Goal: Information Seeking & Learning: Learn about a topic

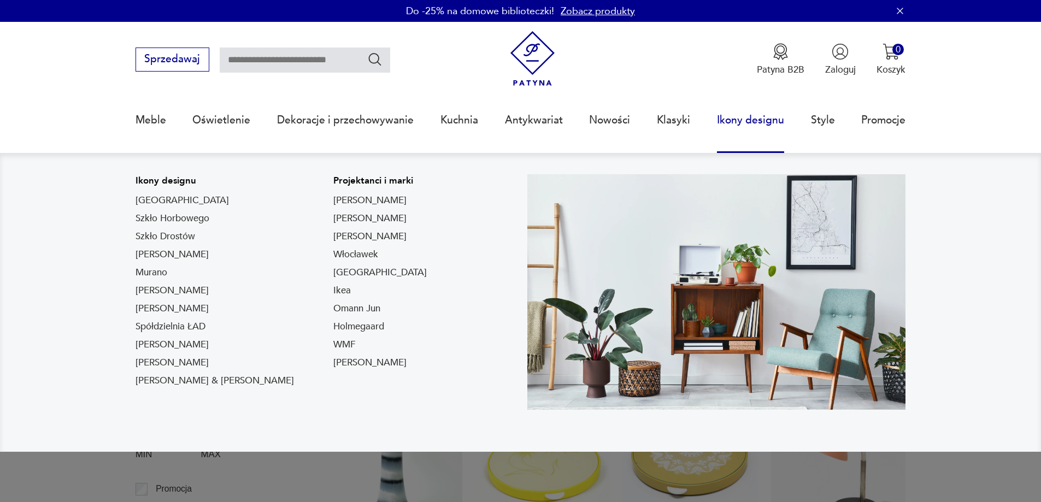
click at [735, 114] on link "Ikony designu" at bounding box center [750, 120] width 67 height 50
click at [718, 122] on link "Ikony designu" at bounding box center [750, 120] width 67 height 50
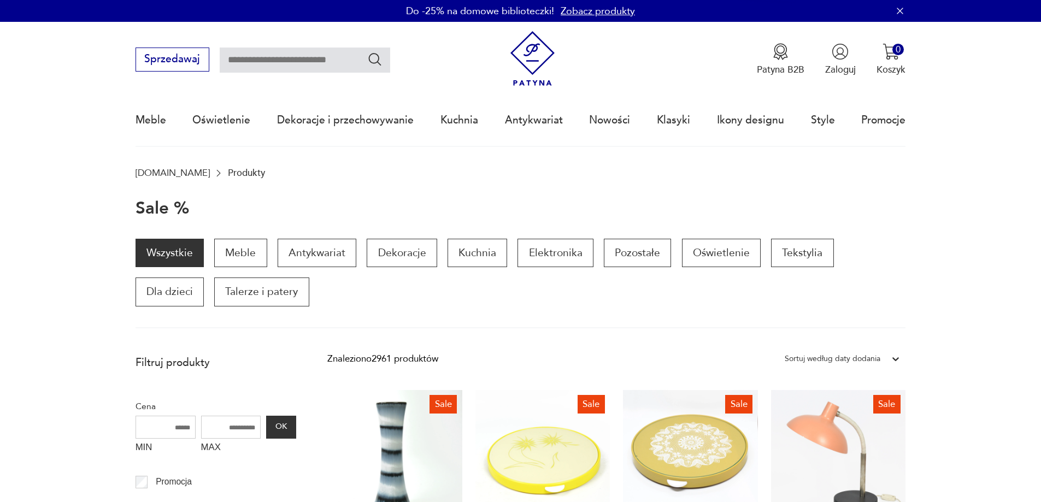
click at [896, 12] on icon "button" at bounding box center [899, 10] width 11 height 11
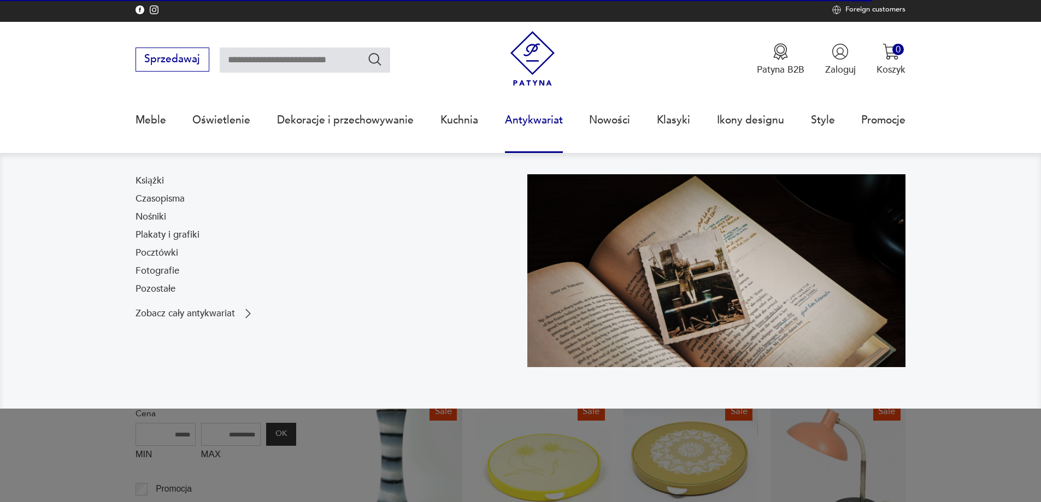
click at [536, 114] on link "Antykwariat" at bounding box center [534, 120] width 58 height 50
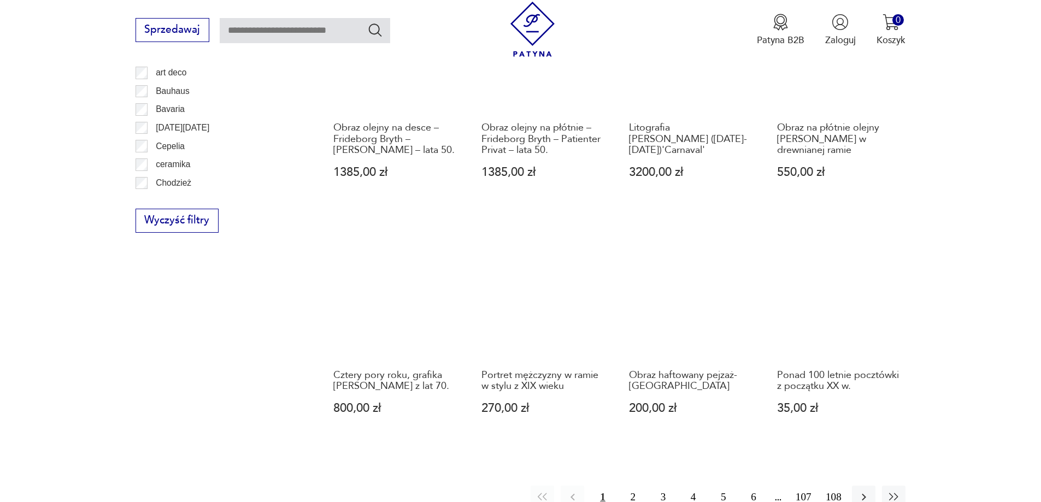
scroll to position [1238, 0]
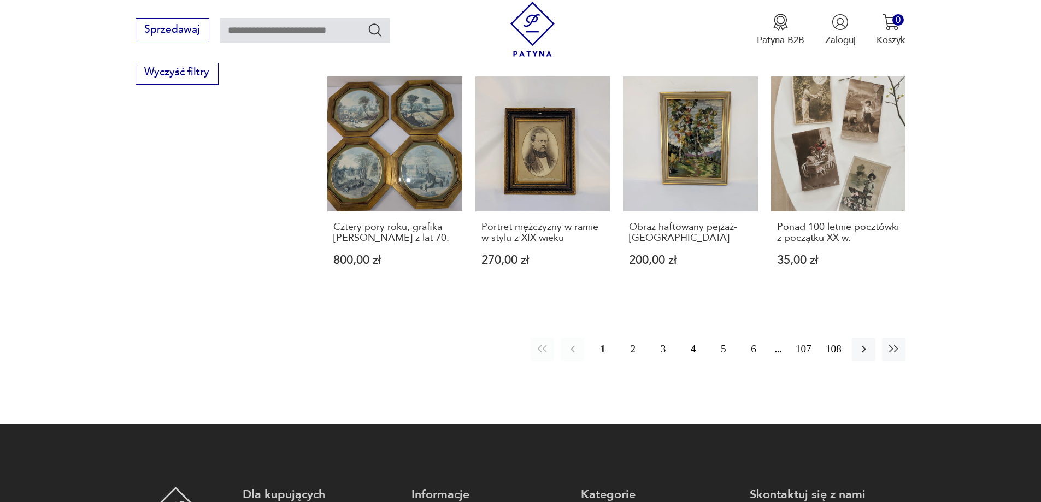
click at [636, 338] on button "2" at bounding box center [632, 349] width 23 height 23
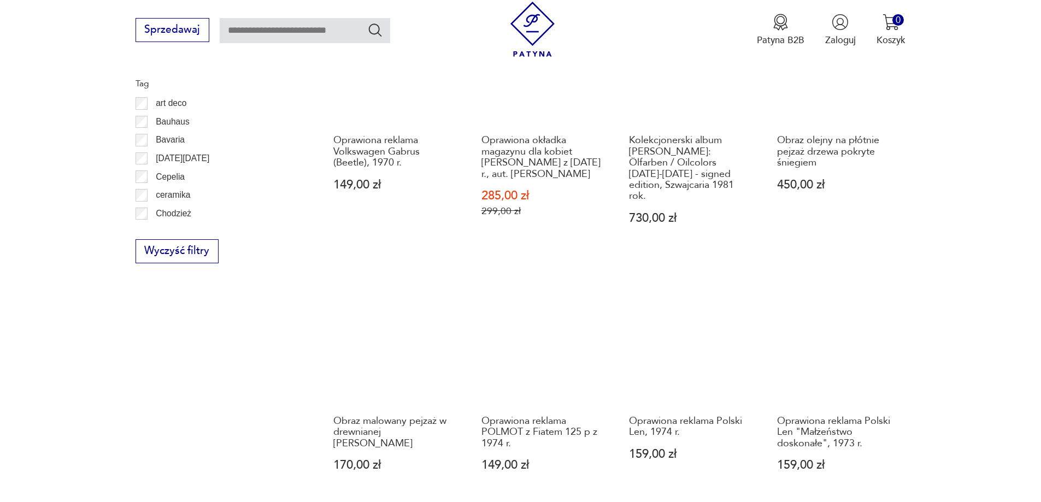
scroll to position [1144, 0]
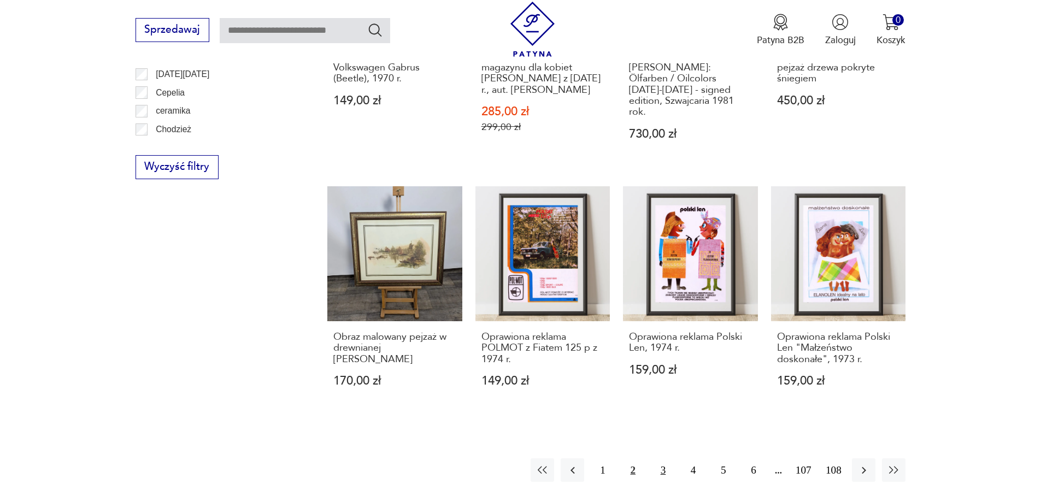
click at [666, 458] on button "3" at bounding box center [662, 469] width 23 height 23
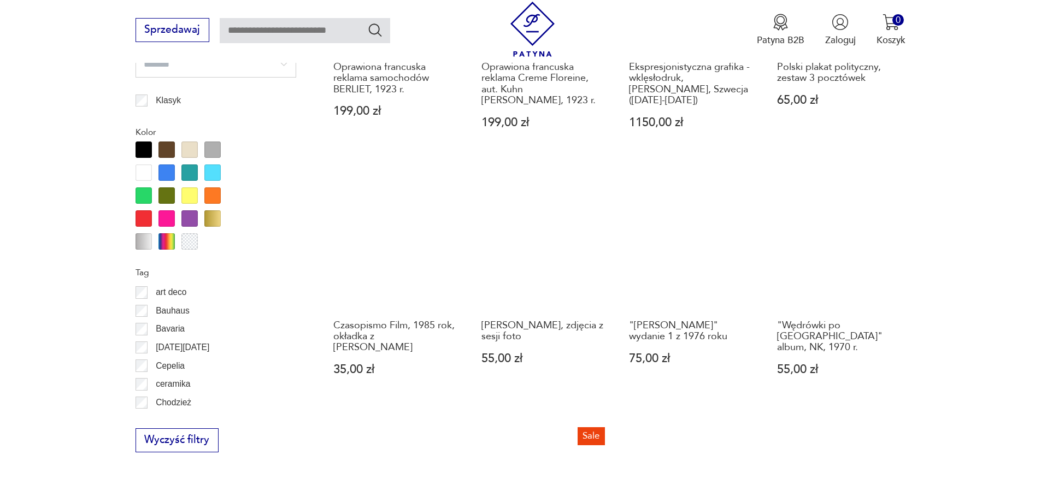
scroll to position [1144, 0]
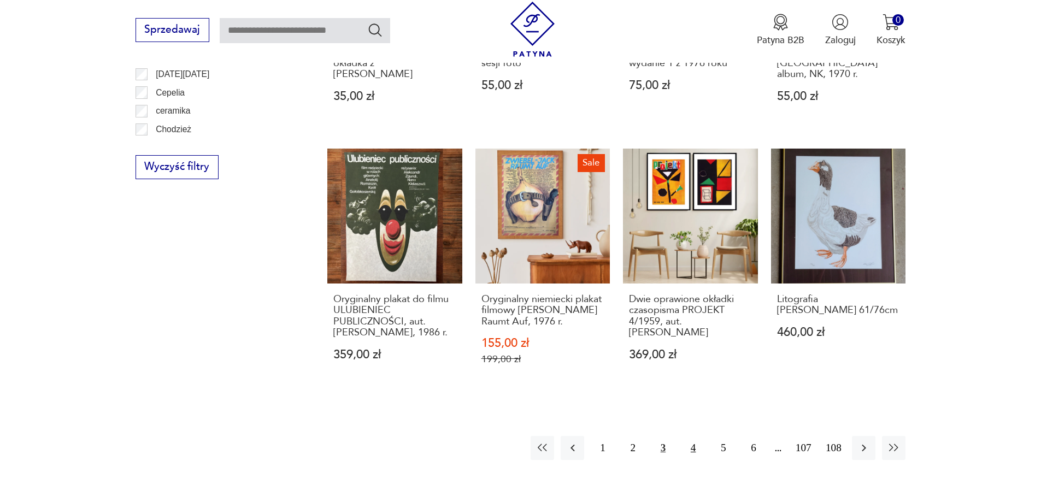
click at [693, 445] on button "4" at bounding box center [692, 447] width 23 height 23
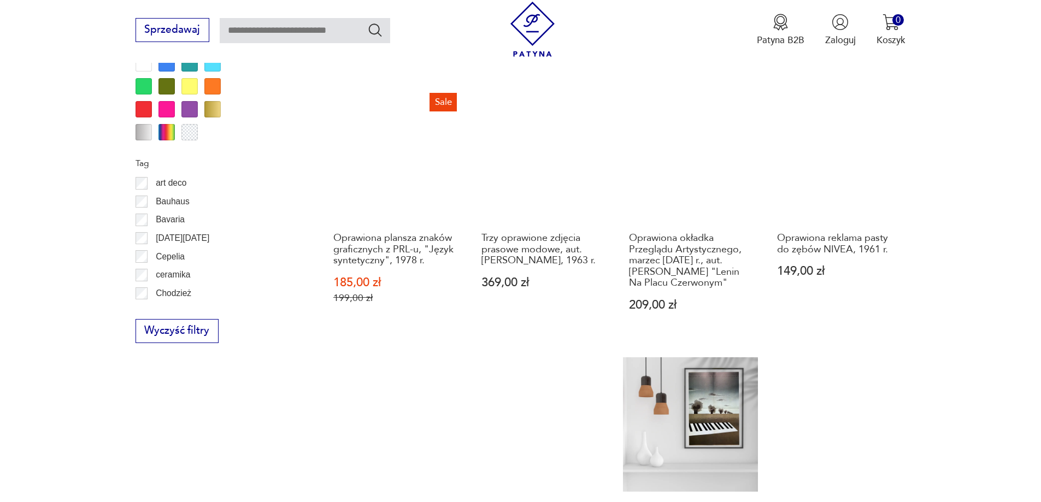
scroll to position [1308, 0]
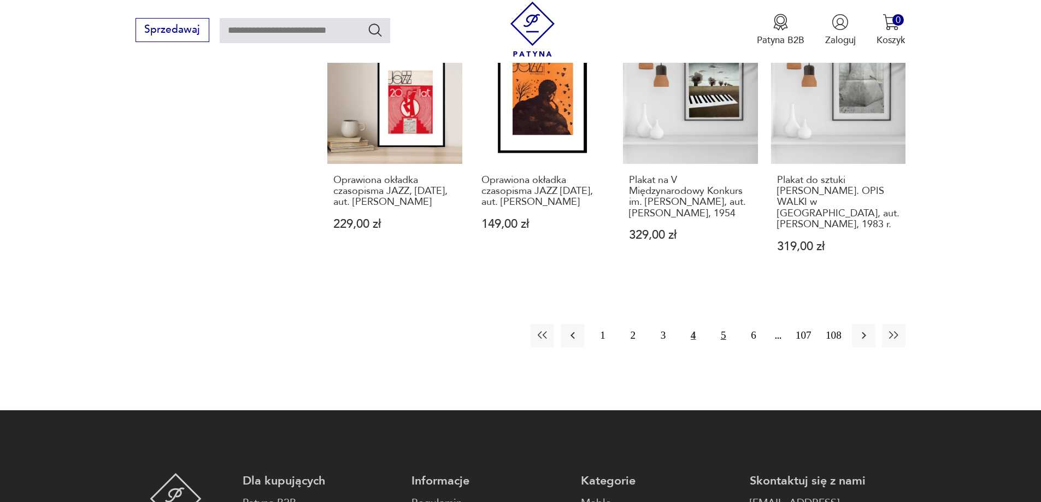
click at [719, 338] on button "5" at bounding box center [722, 335] width 23 height 23
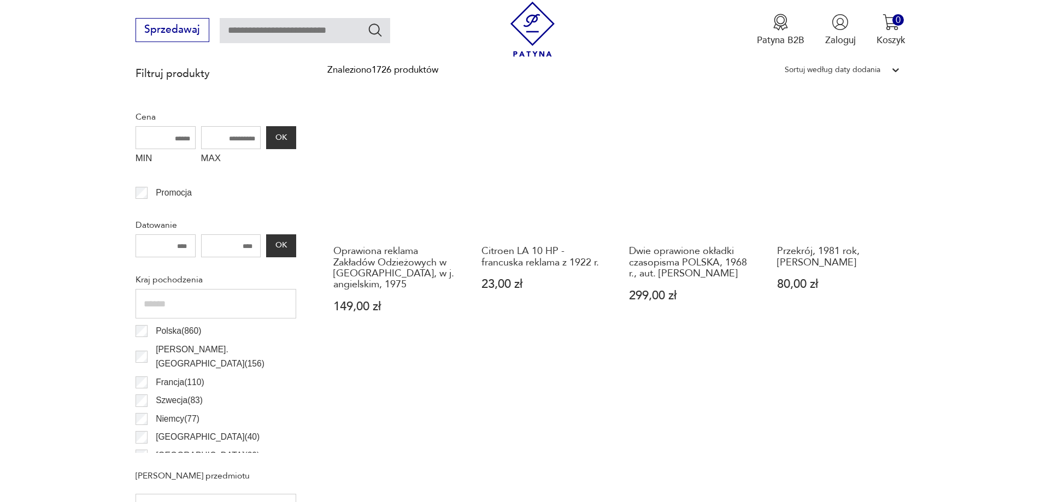
scroll to position [488, 0]
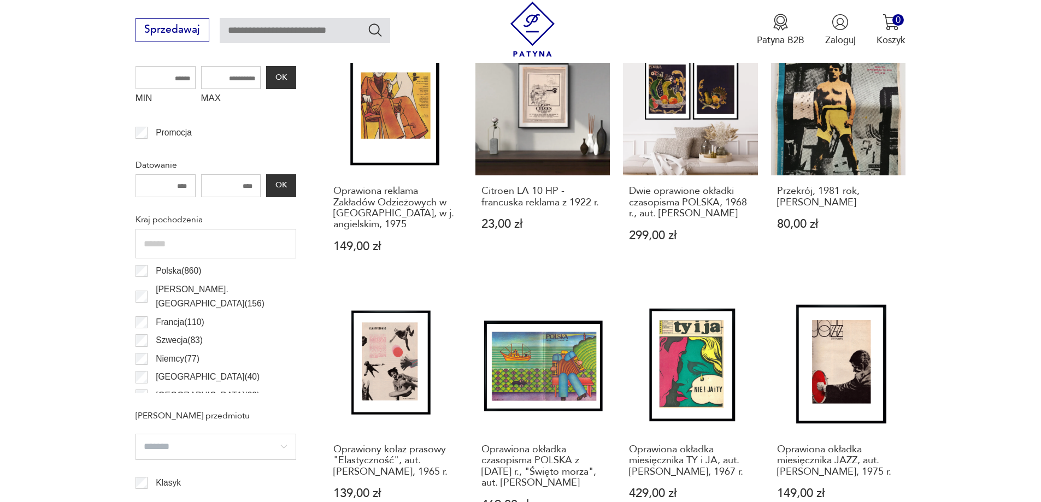
click at [181, 289] on p "[PERSON_NAME]. [GEOGRAPHIC_DATA] ( 156 )" at bounding box center [226, 296] width 140 height 29
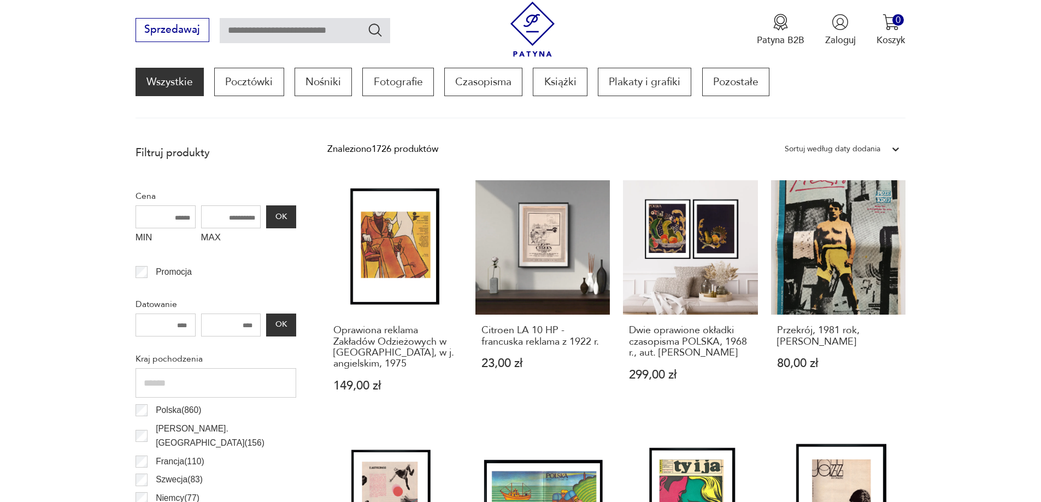
scroll to position [543, 0]
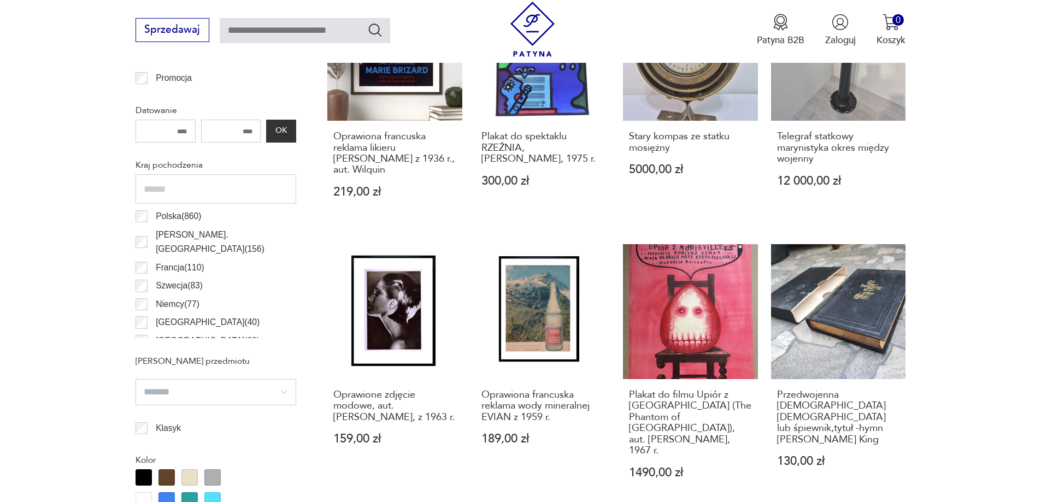
click at [169, 261] on p "Francja ( 110 )" at bounding box center [180, 268] width 48 height 14
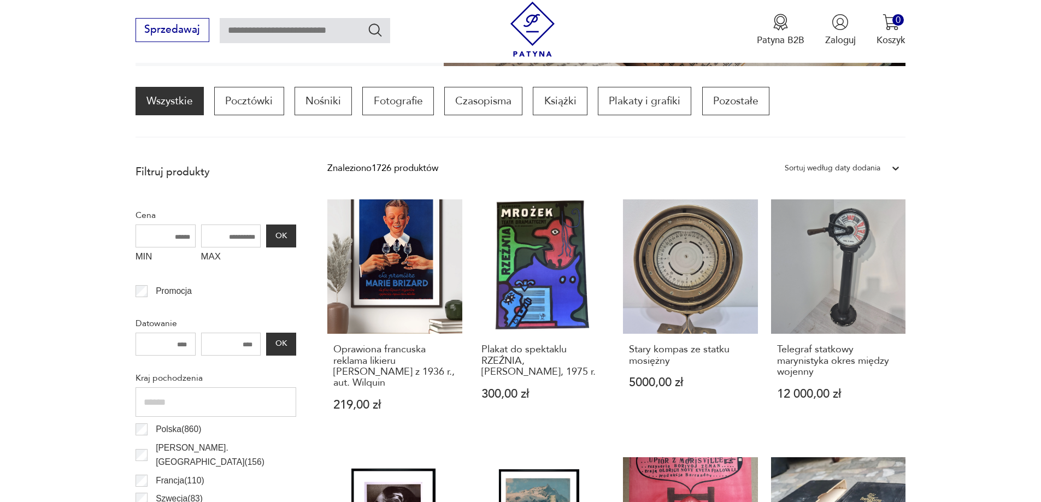
click at [143, 238] on div "MIN" at bounding box center [165, 247] width 60 height 44
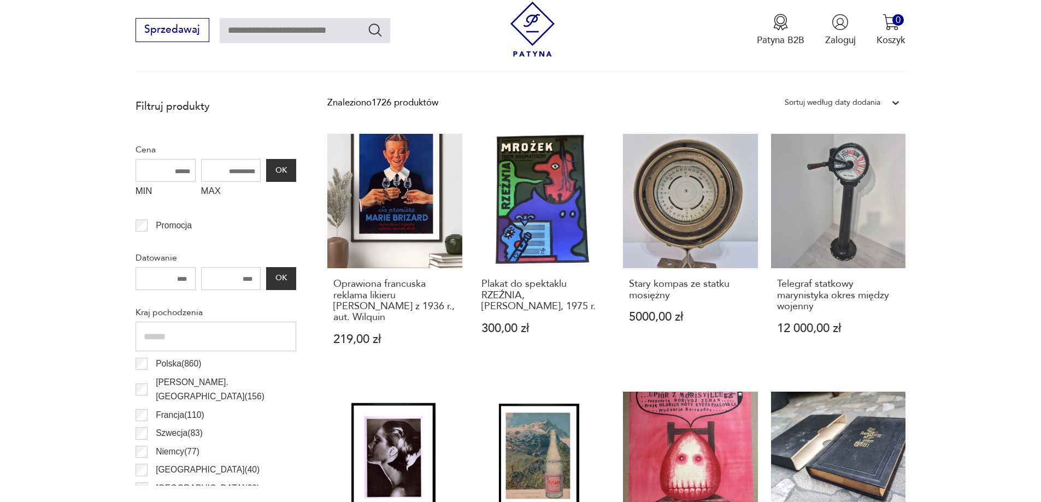
scroll to position [324, 0]
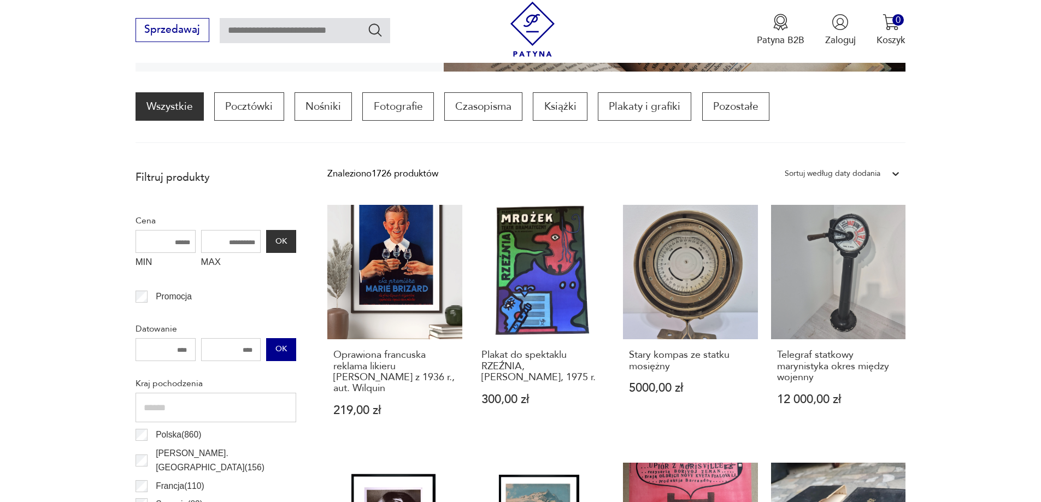
drag, startPoint x: 212, startPoint y: 349, endPoint x: 277, endPoint y: 355, distance: 65.3
click at [277, 355] on div "OK" at bounding box center [215, 349] width 161 height 23
click at [247, 351] on input "number" at bounding box center [231, 349] width 60 height 23
type input "****"
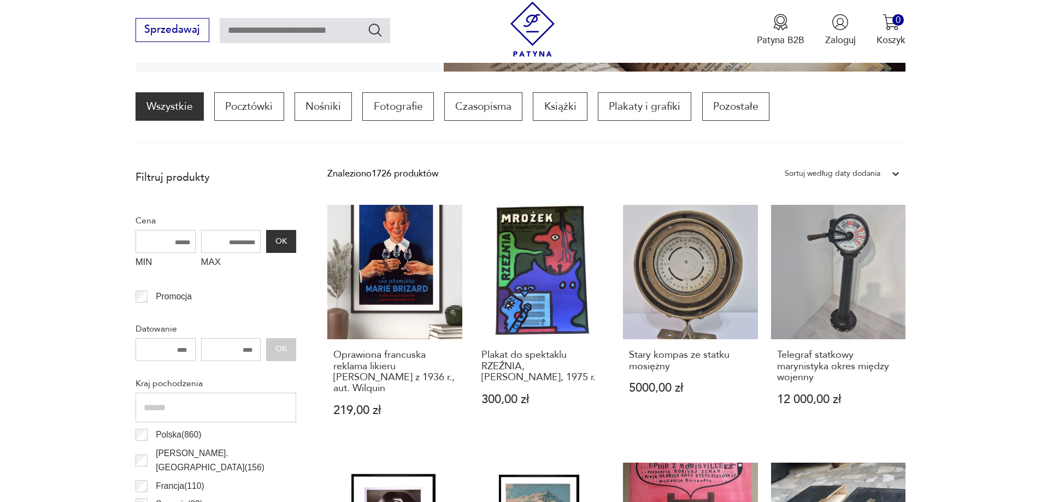
click at [182, 348] on input "number" at bounding box center [165, 349] width 60 height 23
drag, startPoint x: 172, startPoint y: 351, endPoint x: 195, endPoint y: 351, distance: 22.9
click at [195, 351] on input "number" at bounding box center [165, 349] width 60 height 23
click at [176, 350] on input "number" at bounding box center [165, 349] width 60 height 23
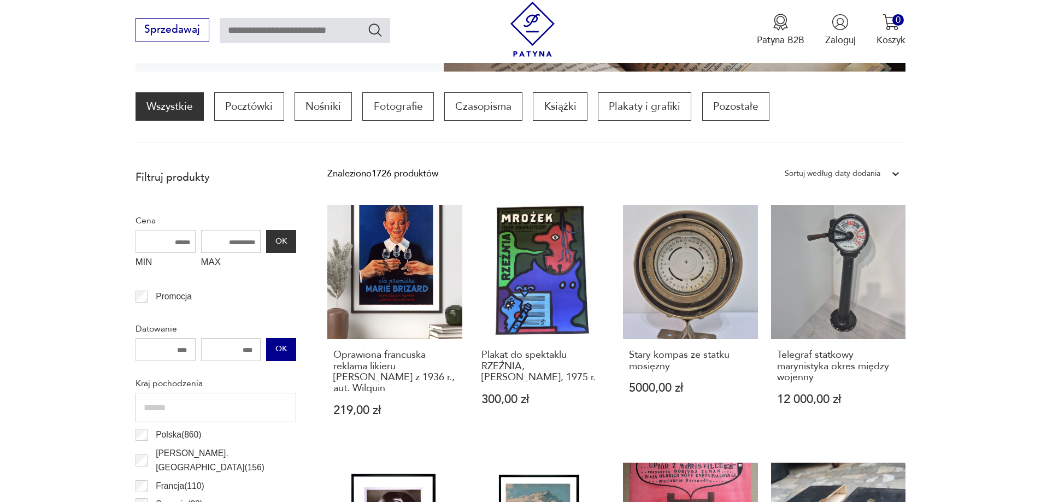
type input "****"
click at [283, 352] on button "OK" at bounding box center [280, 349] width 29 height 23
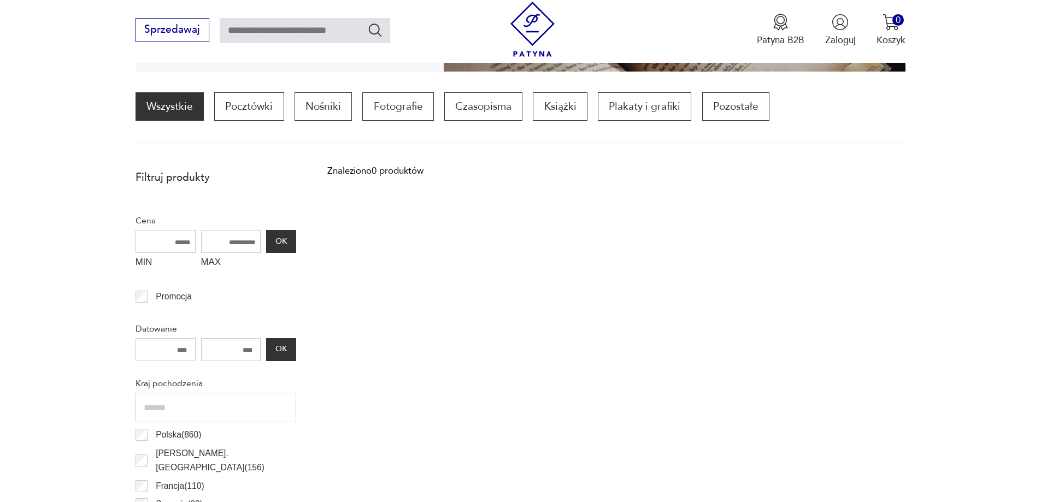
drag, startPoint x: 227, startPoint y: 345, endPoint x: 256, endPoint y: 348, distance: 29.2
click at [256, 348] on input "****" at bounding box center [231, 349] width 60 height 23
click at [271, 348] on button "OK" at bounding box center [280, 349] width 29 height 23
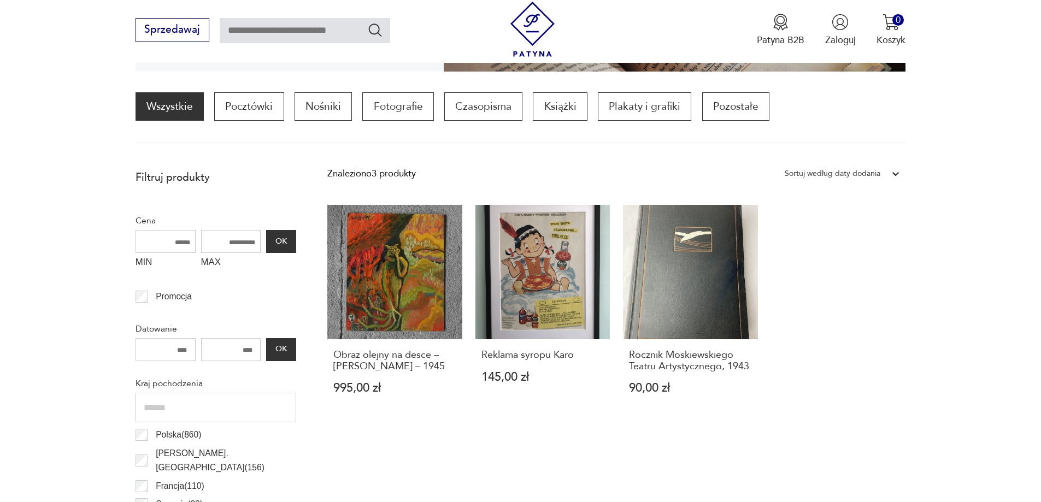
click at [239, 350] on input "****" at bounding box center [231, 349] width 60 height 23
type input "****"
click at [292, 345] on button "OK" at bounding box center [280, 349] width 29 height 23
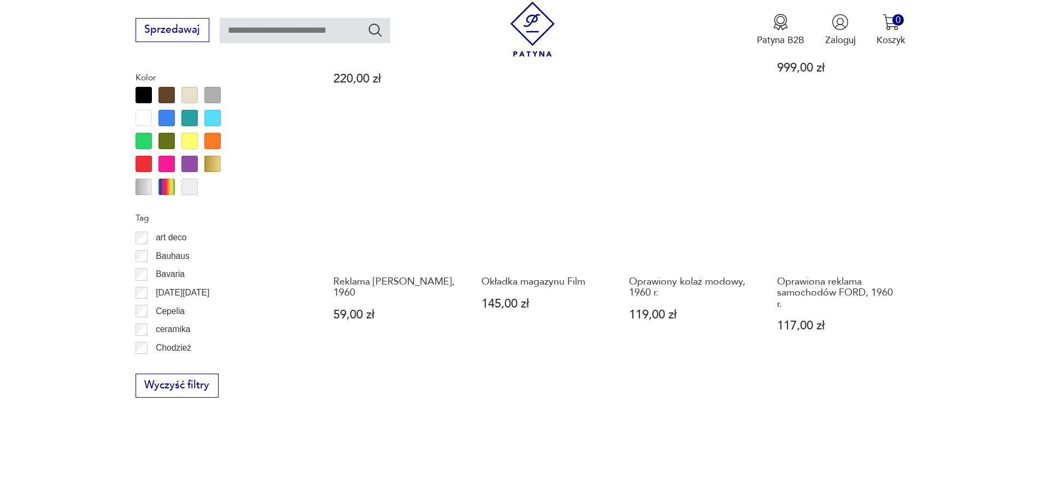
scroll to position [1144, 0]
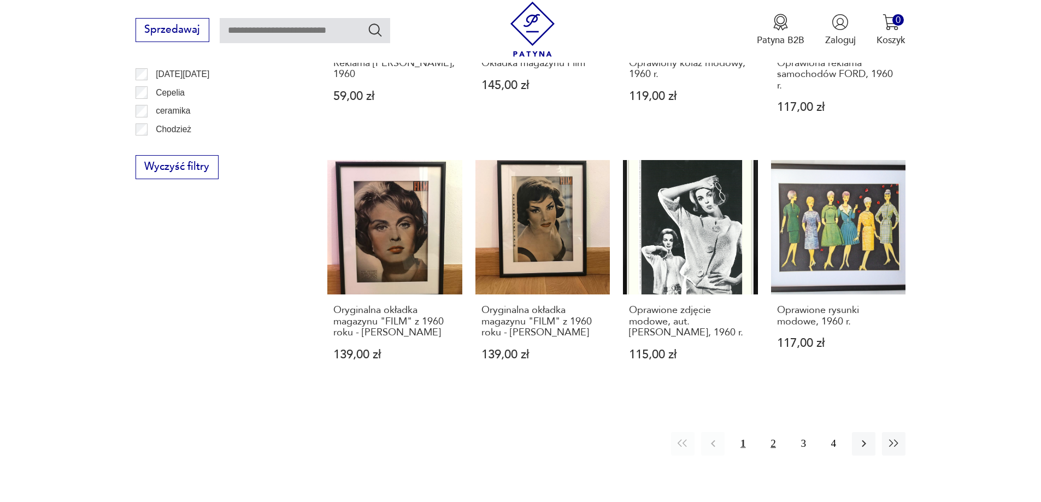
click at [769, 432] on button "2" at bounding box center [772, 443] width 23 height 23
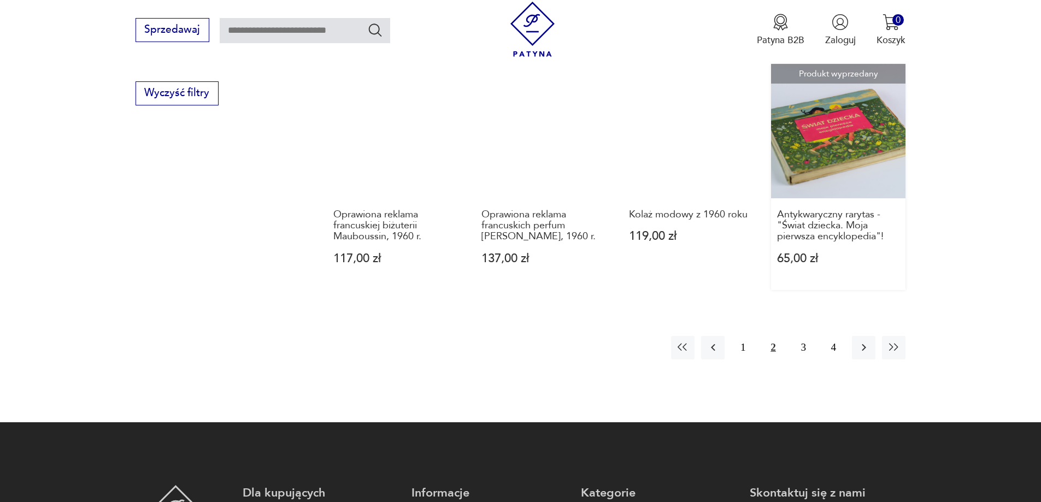
scroll to position [1198, 0]
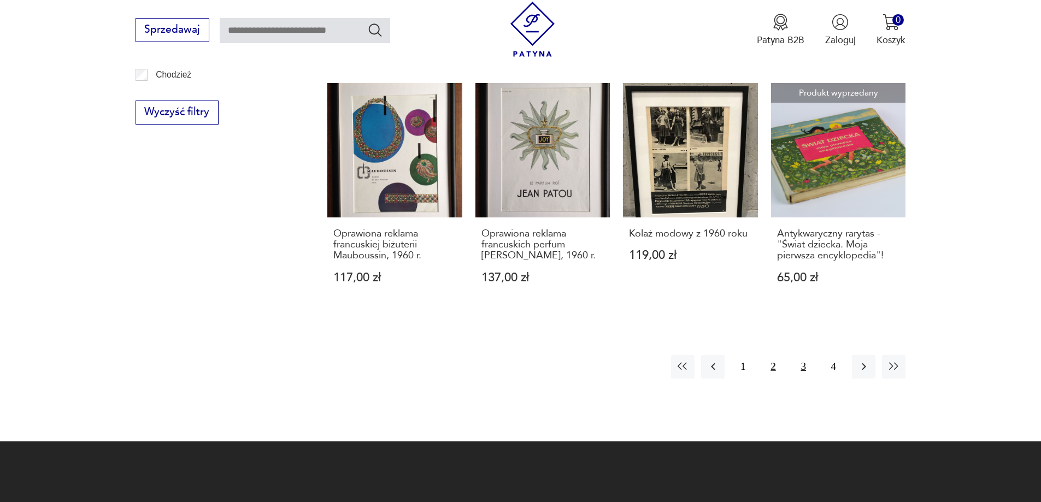
click at [798, 365] on button "3" at bounding box center [802, 366] width 23 height 23
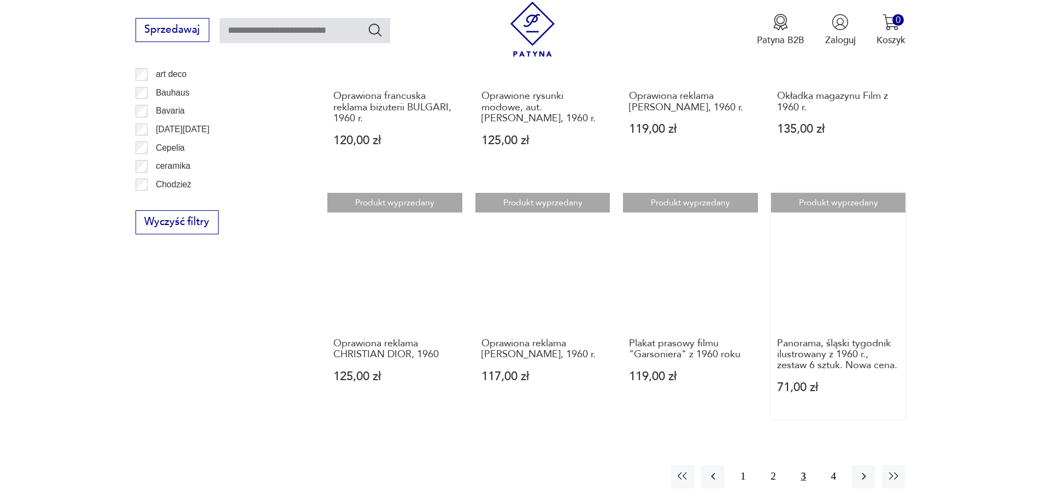
scroll to position [1198, 0]
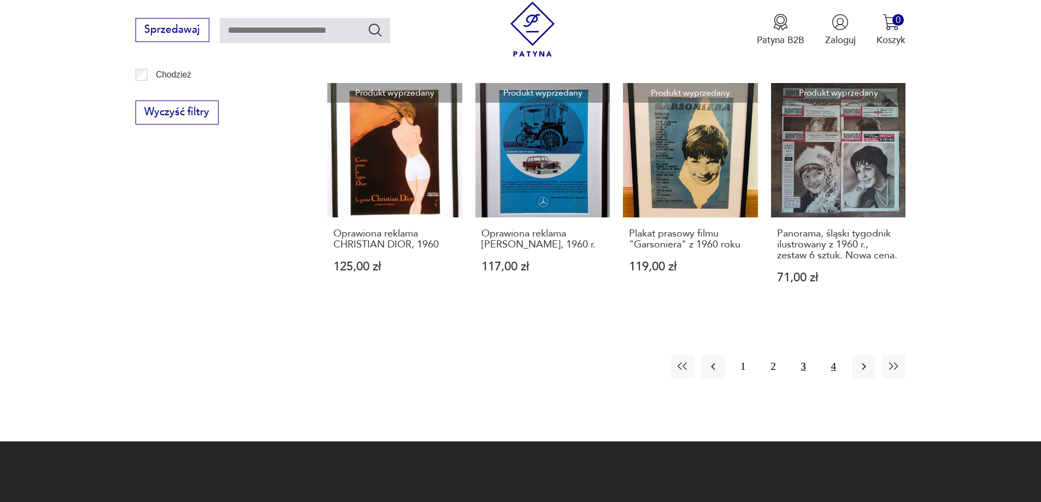
click at [828, 364] on button "4" at bounding box center [833, 366] width 23 height 23
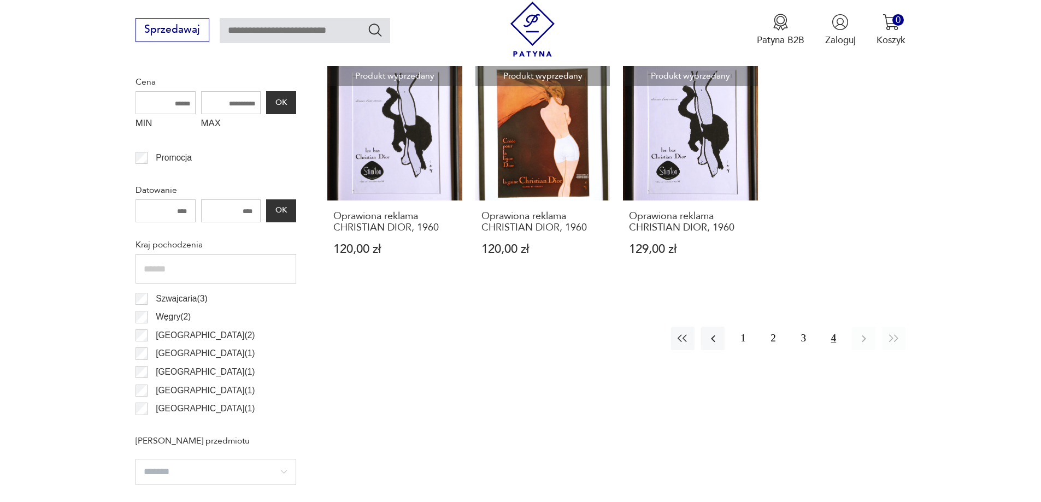
scroll to position [652, 0]
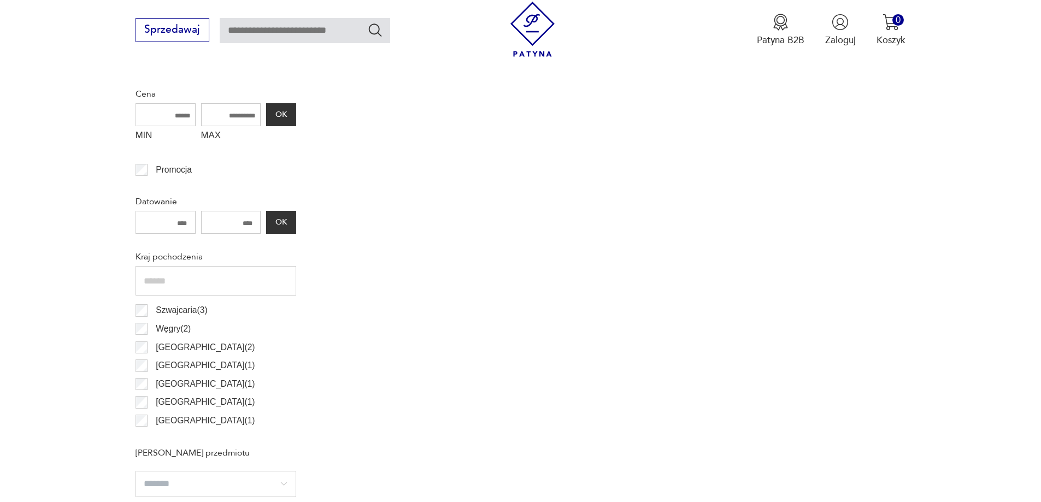
scroll to position [379, 0]
click at [170, 221] on input "****" at bounding box center [165, 222] width 60 height 23
click at [235, 228] on input "****" at bounding box center [231, 222] width 60 height 23
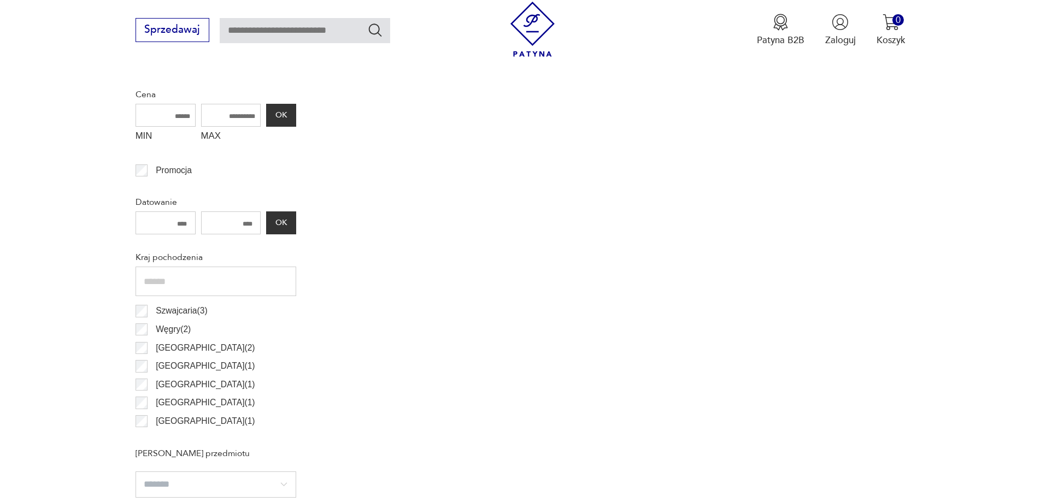
type input "****"
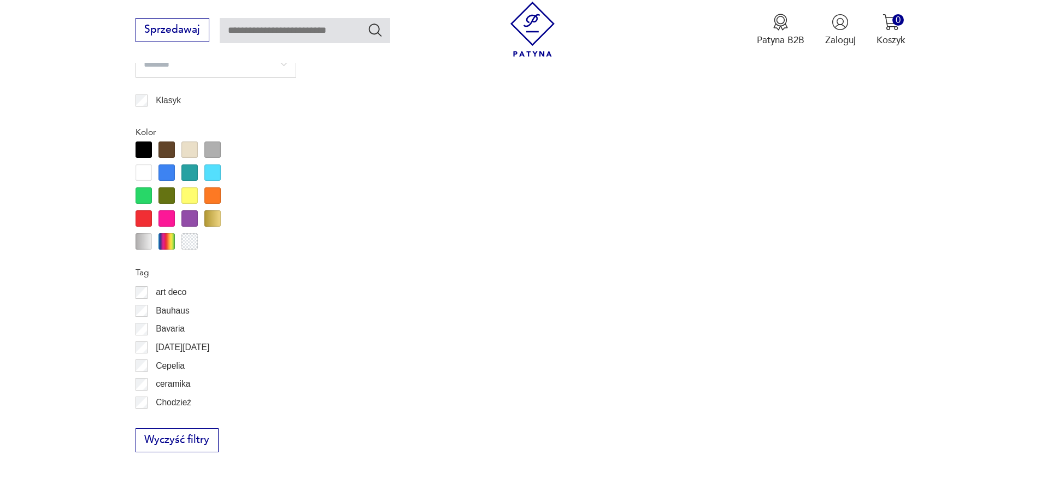
scroll to position [164, 0]
click at [187, 439] on button "Wyczyść filtry" at bounding box center [176, 440] width 83 height 24
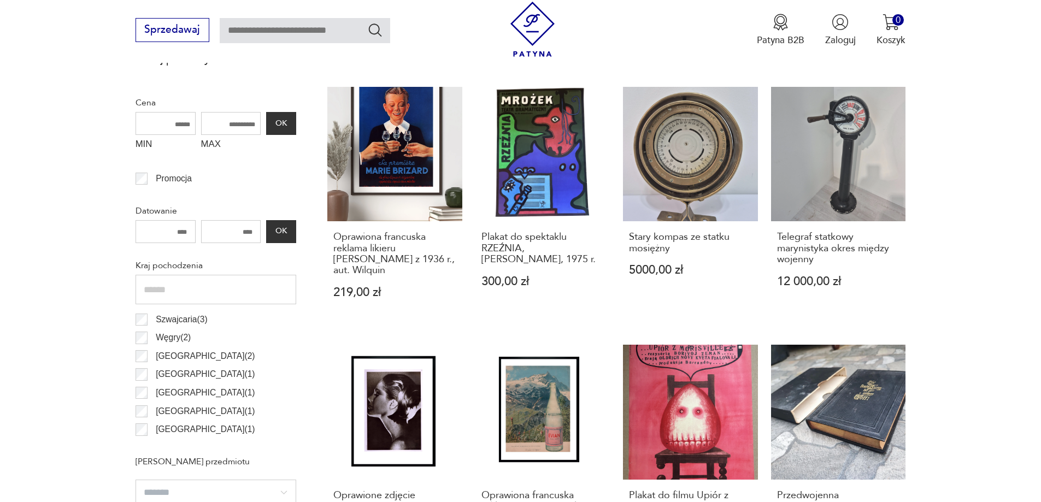
scroll to position [543, 0]
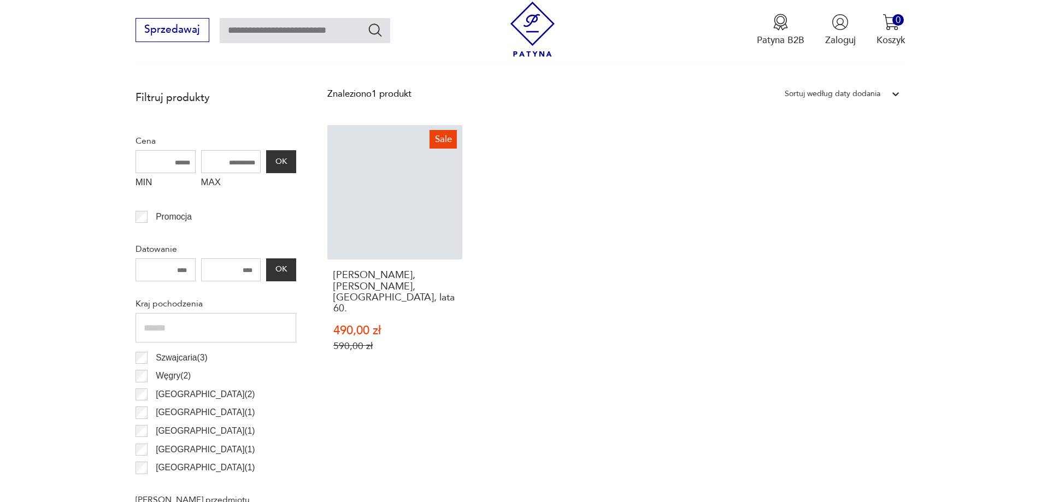
scroll to position [488, 0]
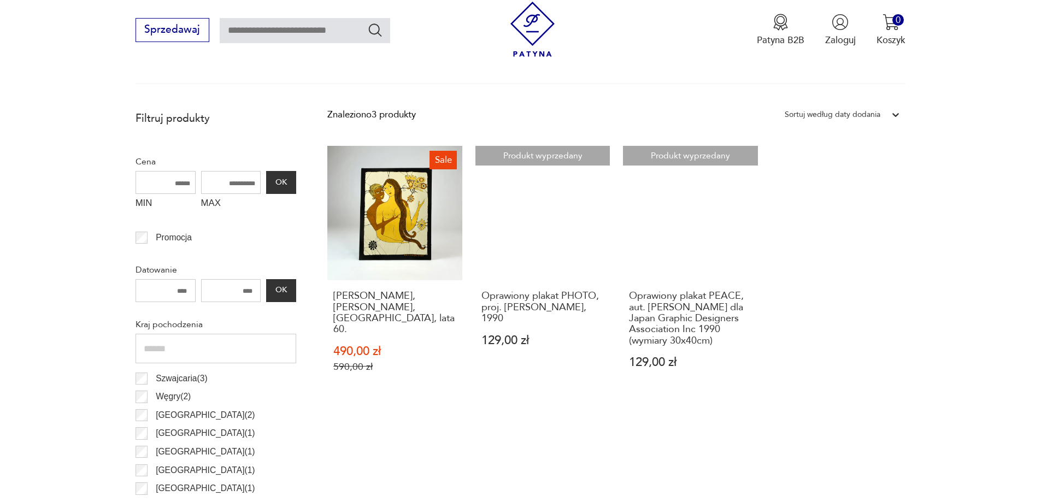
scroll to position [434, 0]
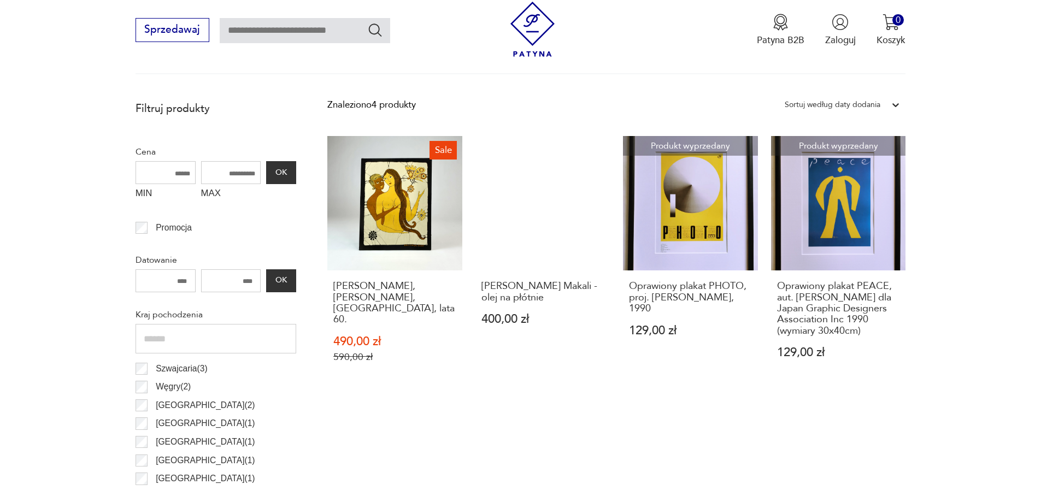
scroll to position [434, 0]
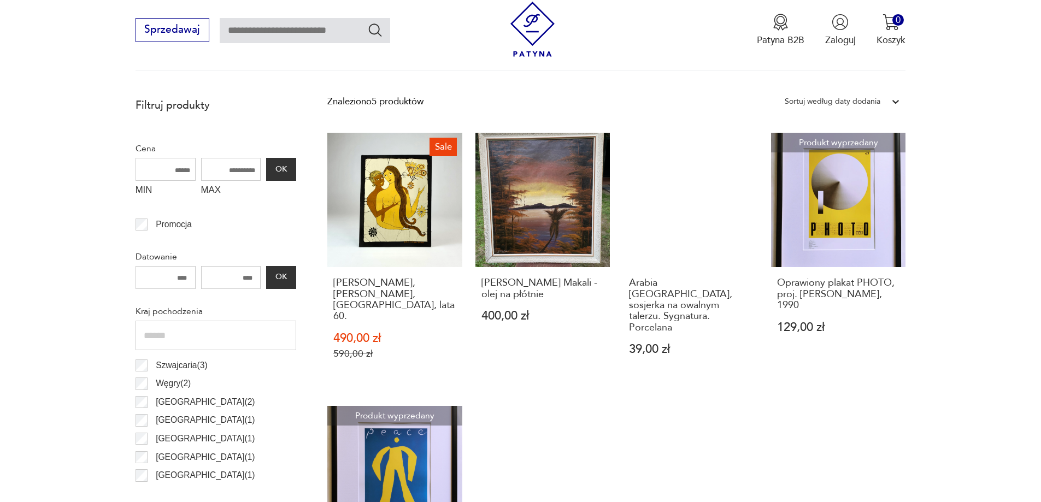
scroll to position [488, 0]
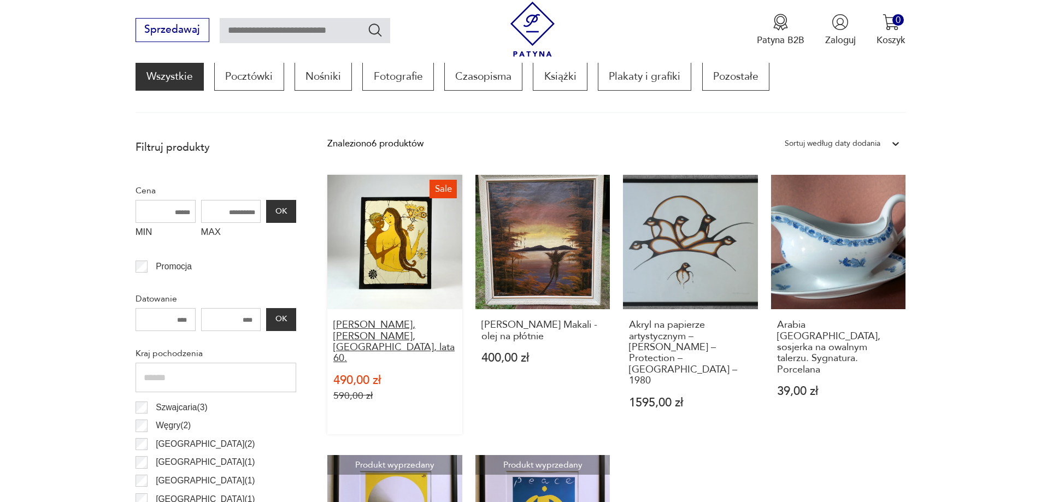
scroll to position [270, 0]
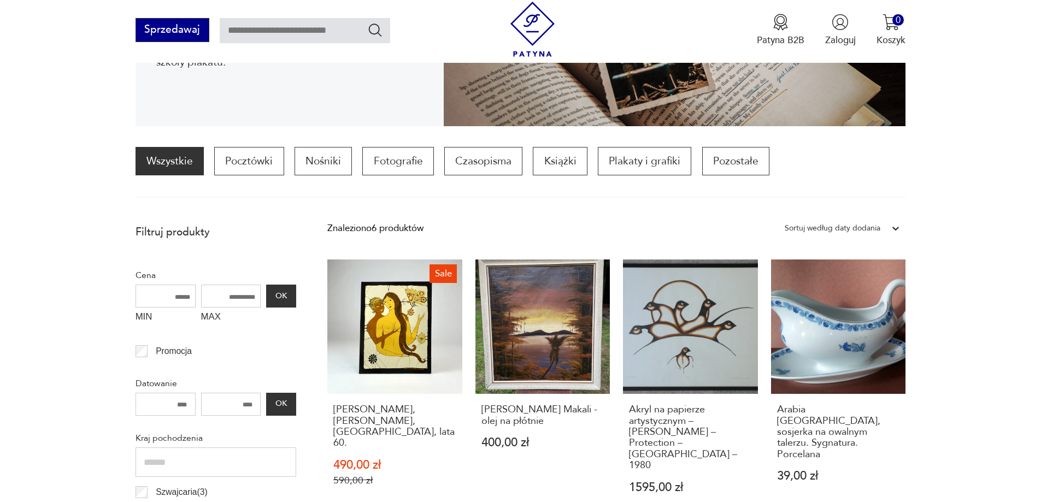
click at [157, 32] on button "Sprzedawaj" at bounding box center [172, 30] width 74 height 24
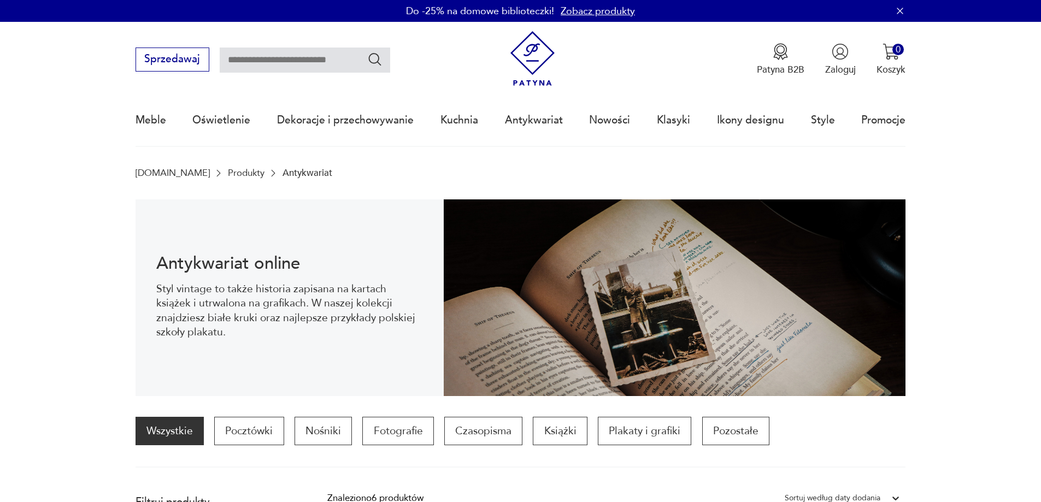
click at [536, 61] on img at bounding box center [532, 58] width 55 height 55
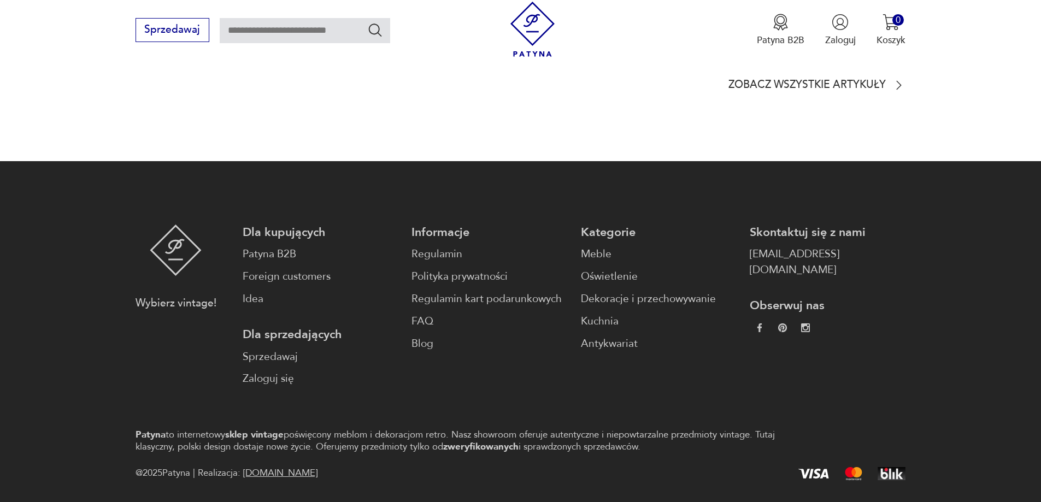
scroll to position [3059, 0]
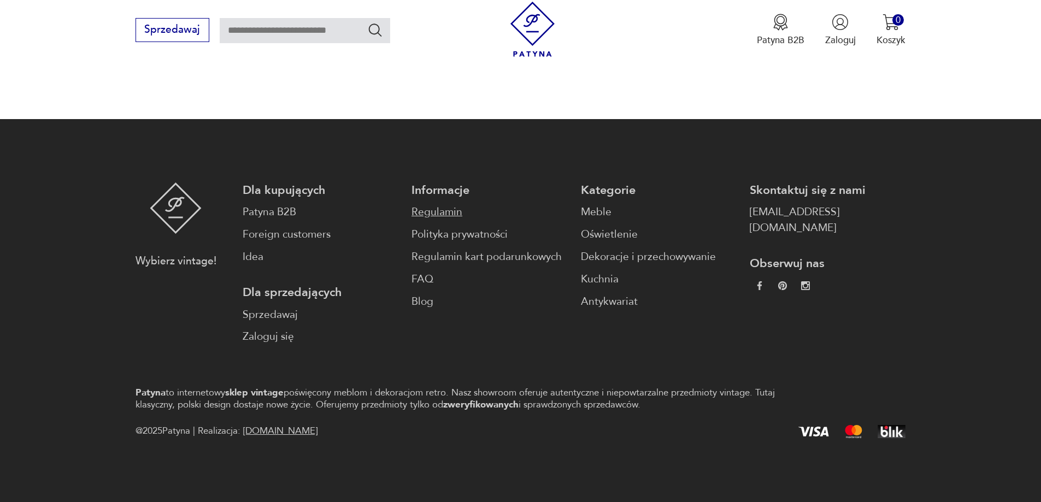
click at [424, 220] on link "Regulamin" at bounding box center [489, 212] width 156 height 16
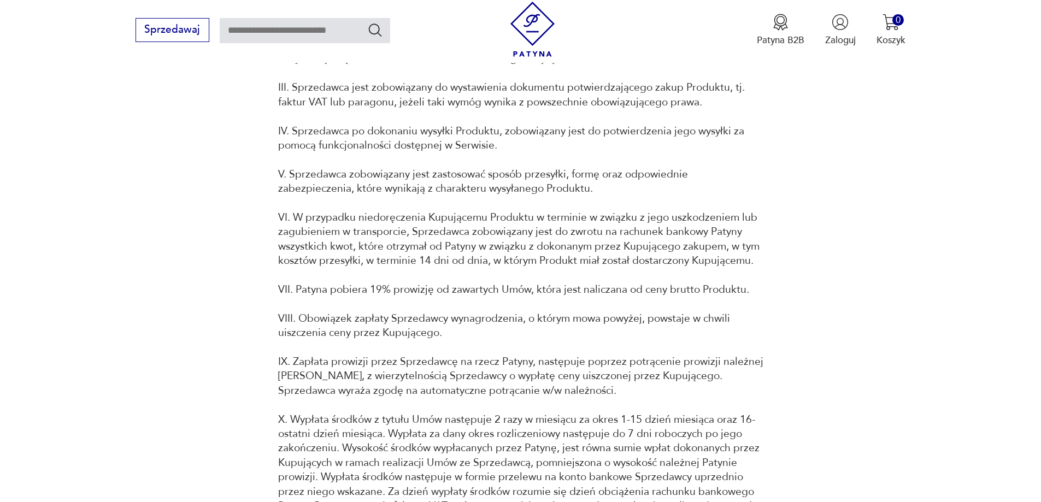
scroll to position [9177, 0]
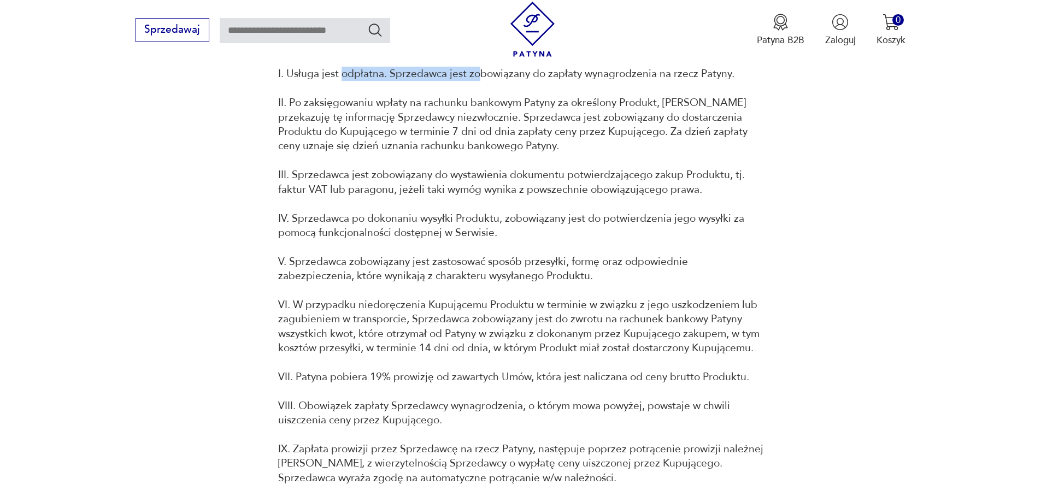
drag, startPoint x: 343, startPoint y: 101, endPoint x: 480, endPoint y: 104, distance: 136.6
click at [480, 81] on p "I. Usługa jest odpłatna. Sprzedawca jest zobowiązany do zapłaty wynagrodzenia n…" at bounding box center [520, 74] width 485 height 14
click at [497, 81] on p "I. Usługa jest odpłatna. Sprzedawca jest zobowiązany do zapłaty wynagrodzenia n…" at bounding box center [520, 74] width 485 height 14
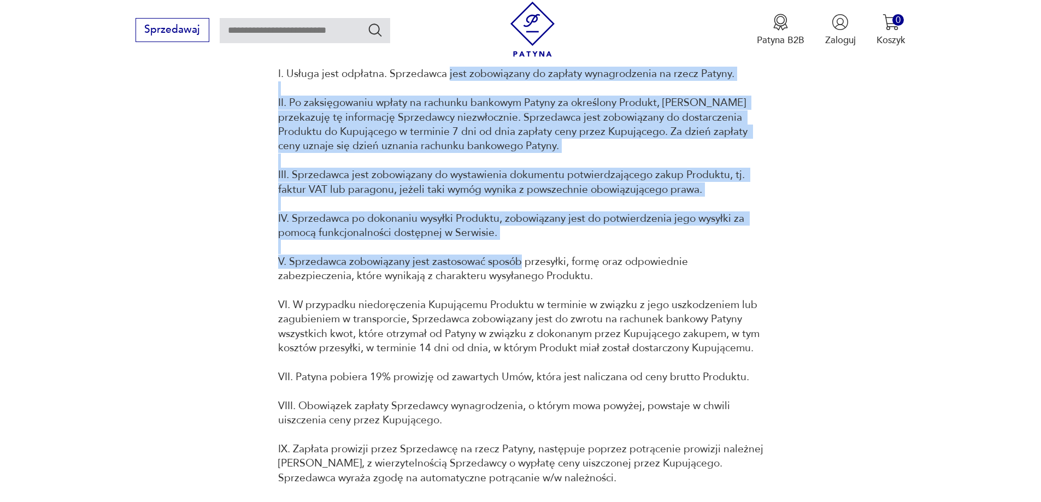
drag, startPoint x: 448, startPoint y: 101, endPoint x: 521, endPoint y: 292, distance: 204.0
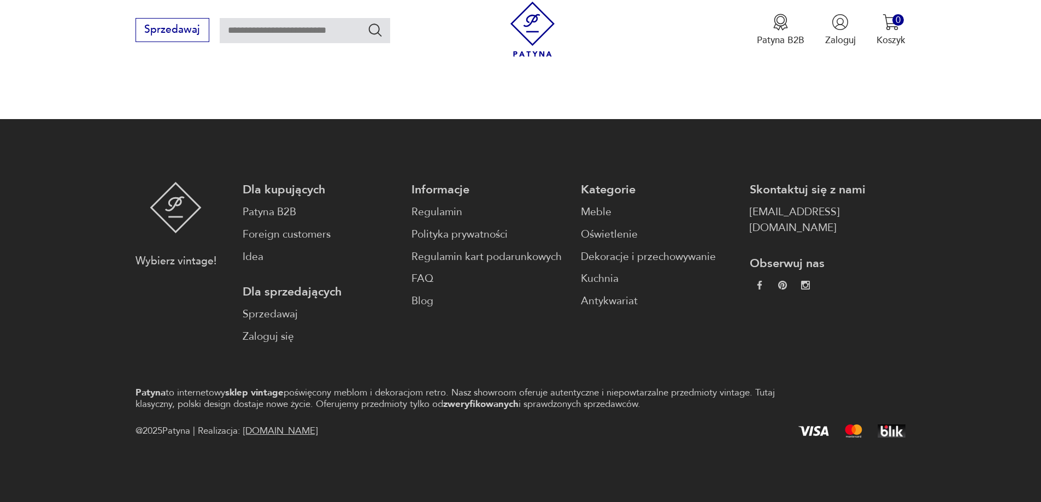
scroll to position [2964, 0]
